Goal: Task Accomplishment & Management: Manage account settings

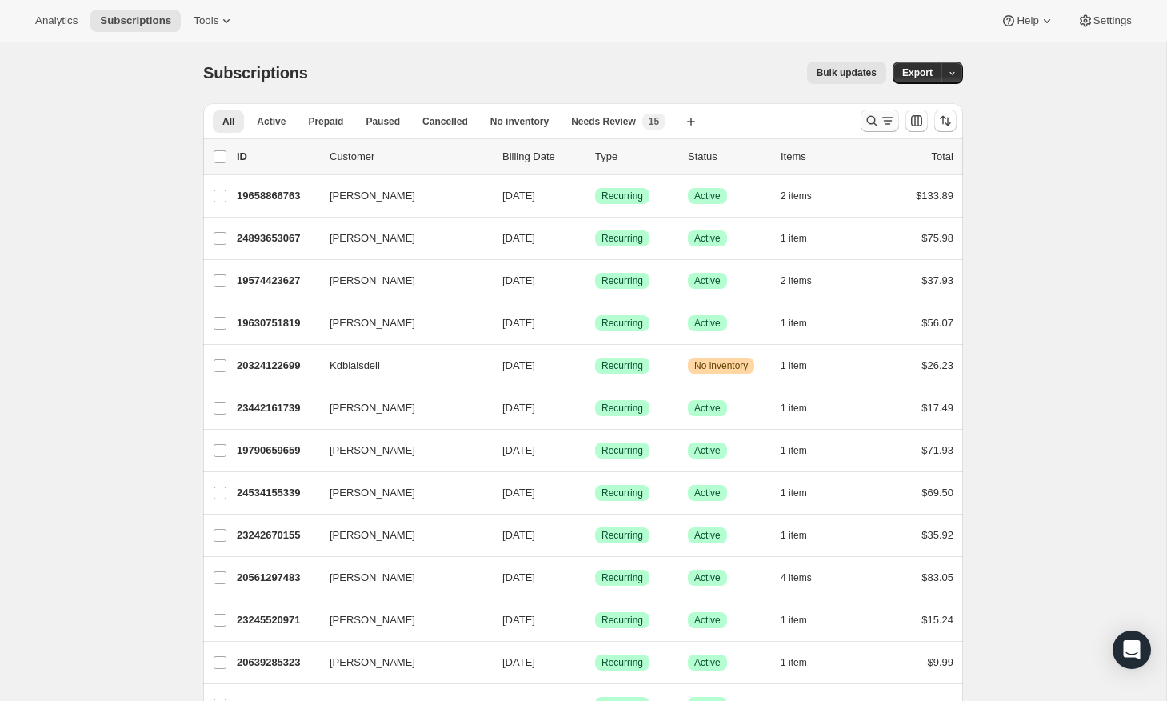
click at [870, 115] on icon "Search and filter results" at bounding box center [872, 121] width 16 height 16
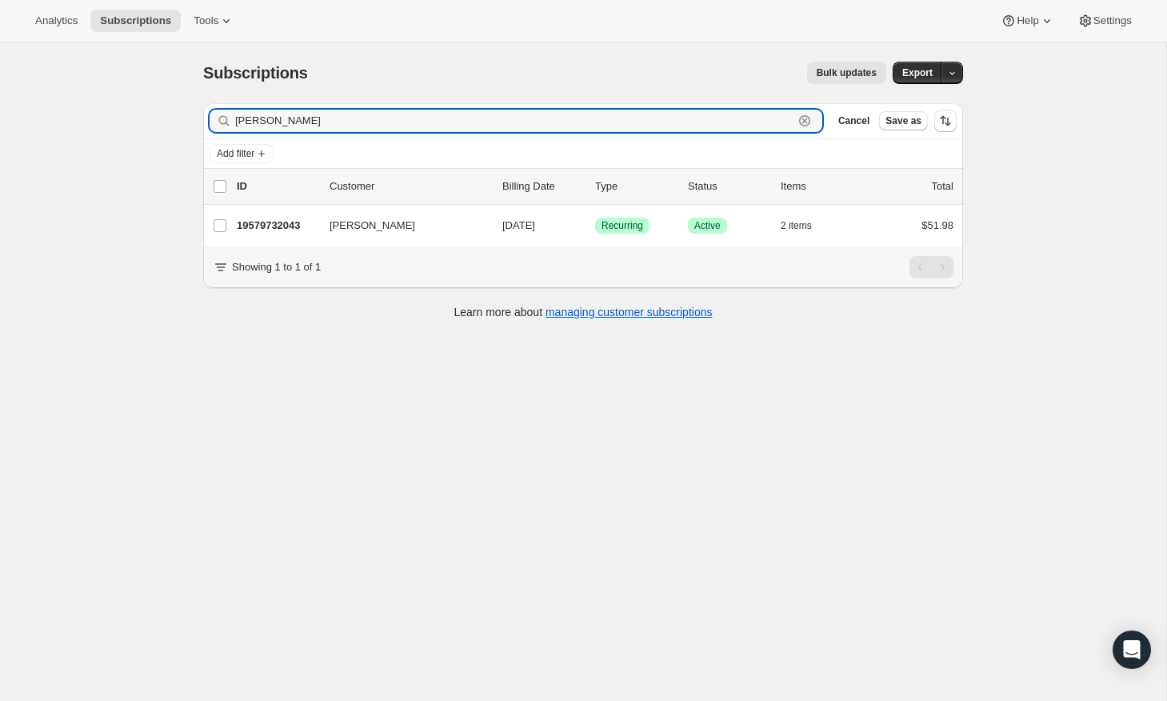
type input "sherrill"
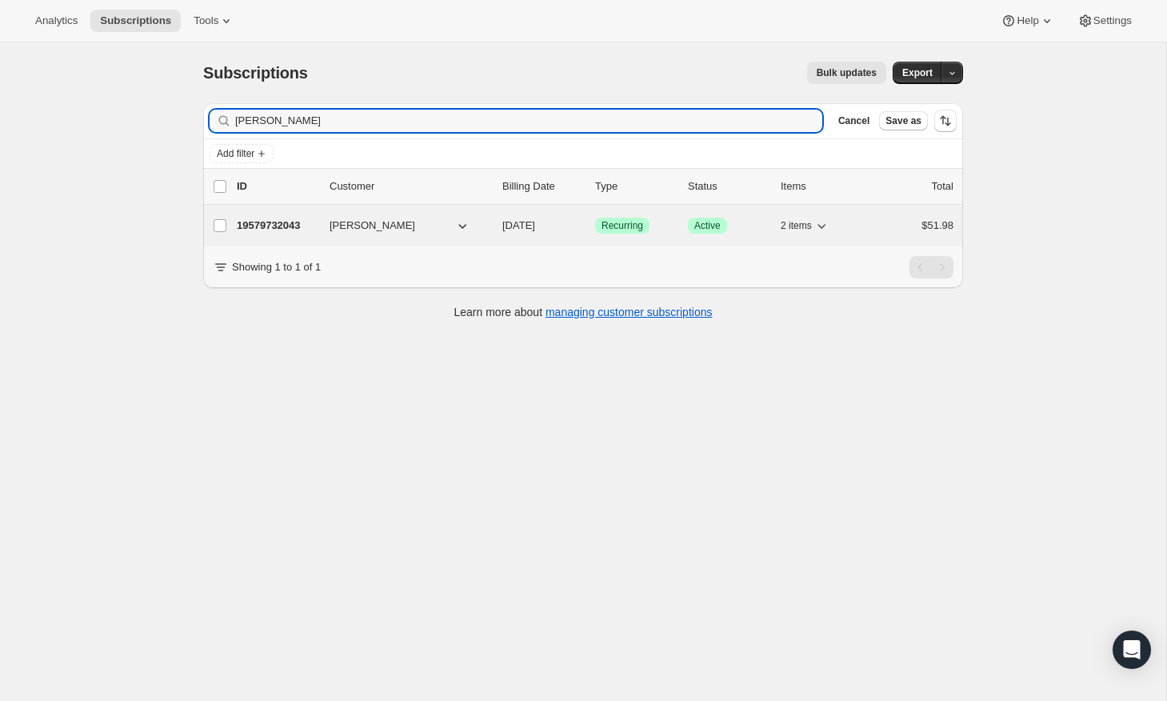
click at [283, 226] on p "19579732043" at bounding box center [277, 226] width 80 height 16
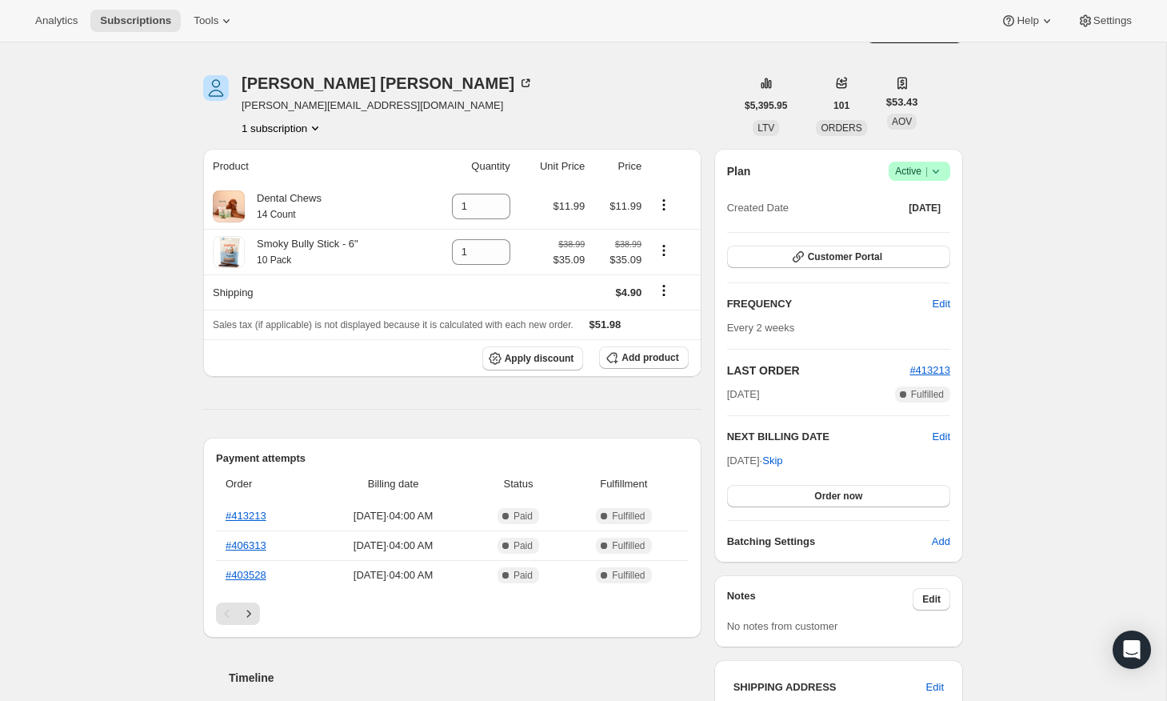
scroll to position [38, 0]
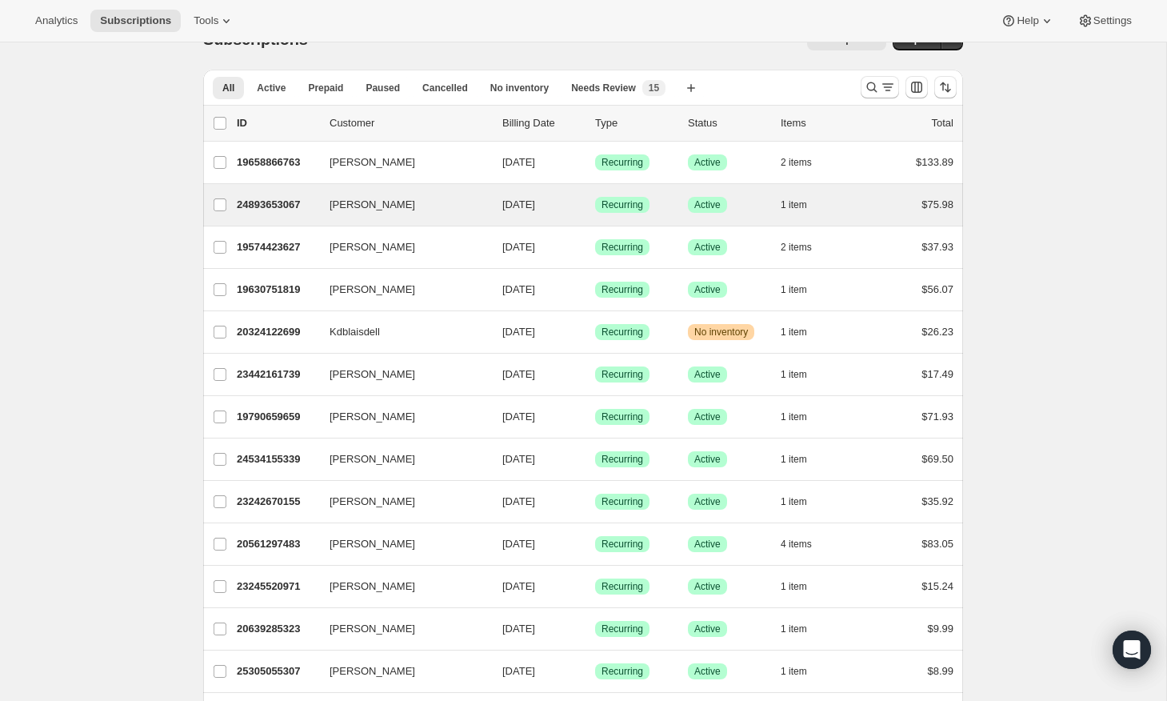
scroll to position [66, 0]
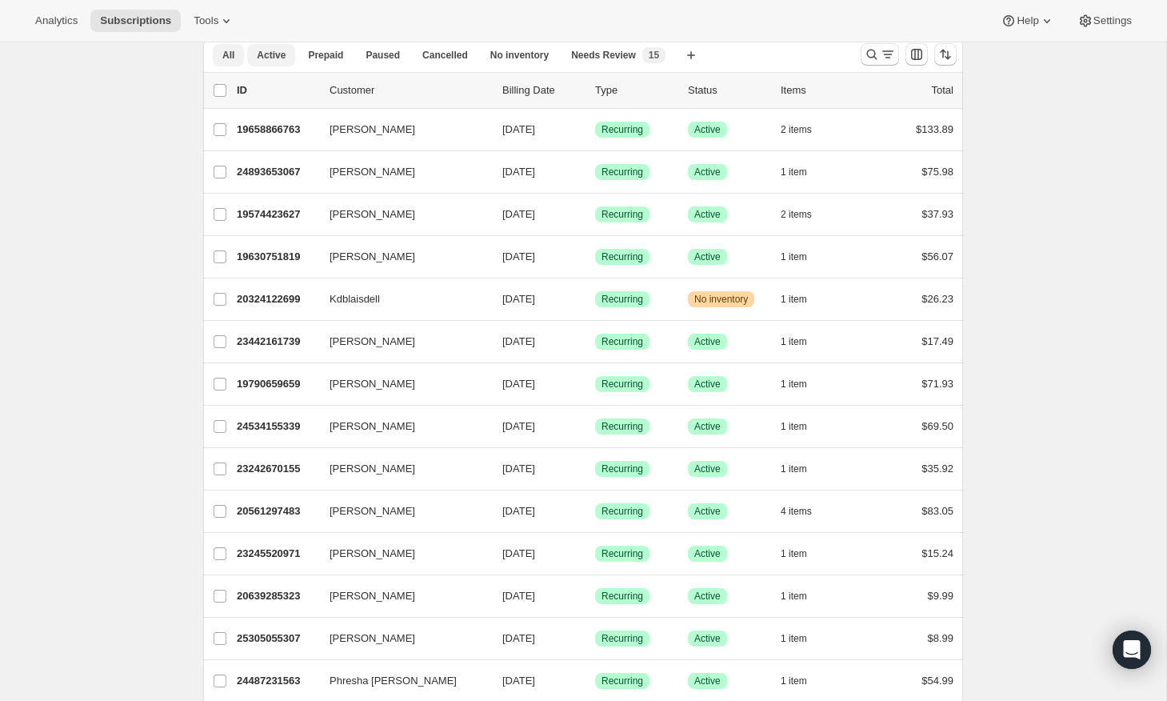
click at [269, 62] on button "Active" at bounding box center [271, 55] width 48 height 22
